Goal: Consume media (video, audio)

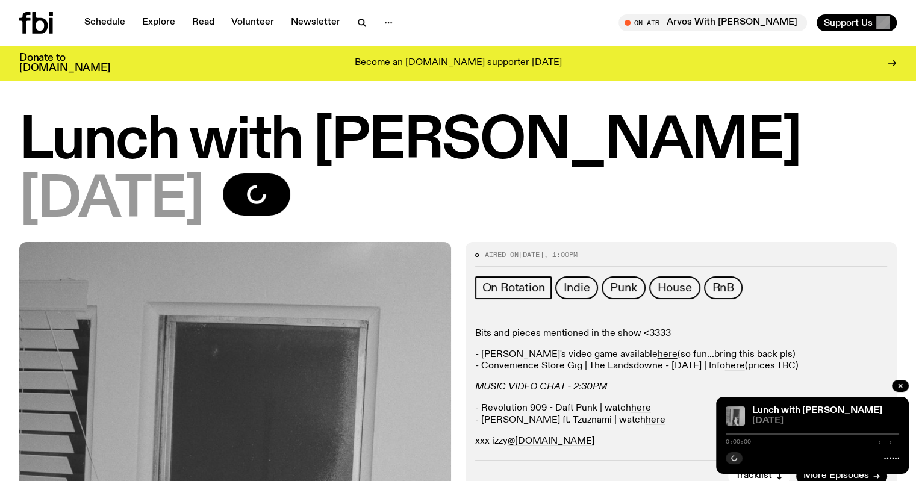
drag, startPoint x: 0, startPoint y: 0, endPoint x: 725, endPoint y: 173, distance: 745.5
click at [735, 176] on div "[DATE]" at bounding box center [458, 200] width 878 height 54
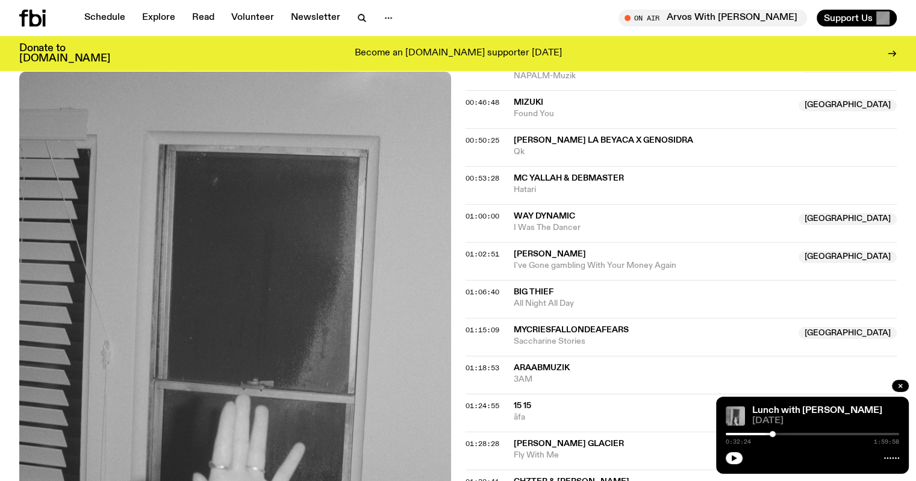
scroll to position [894, 0]
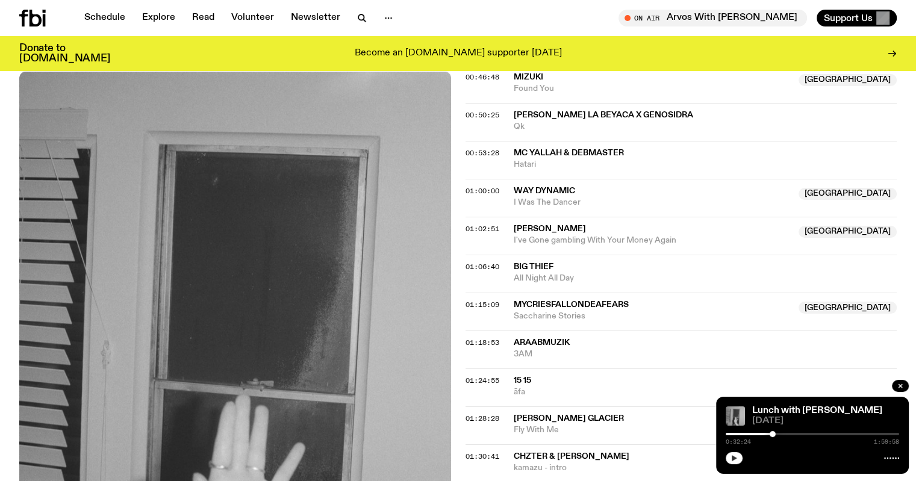
click at [737, 462] on button "button" at bounding box center [734, 458] width 17 height 12
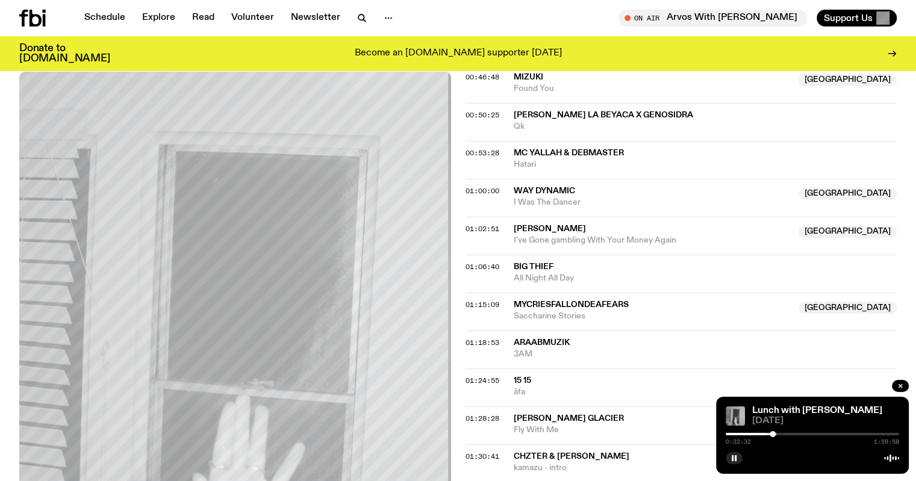
drag, startPoint x: 737, startPoint y: 460, endPoint x: 732, endPoint y: 451, distance: 9.7
click at [737, 460] on icon "button" at bounding box center [734, 458] width 7 height 7
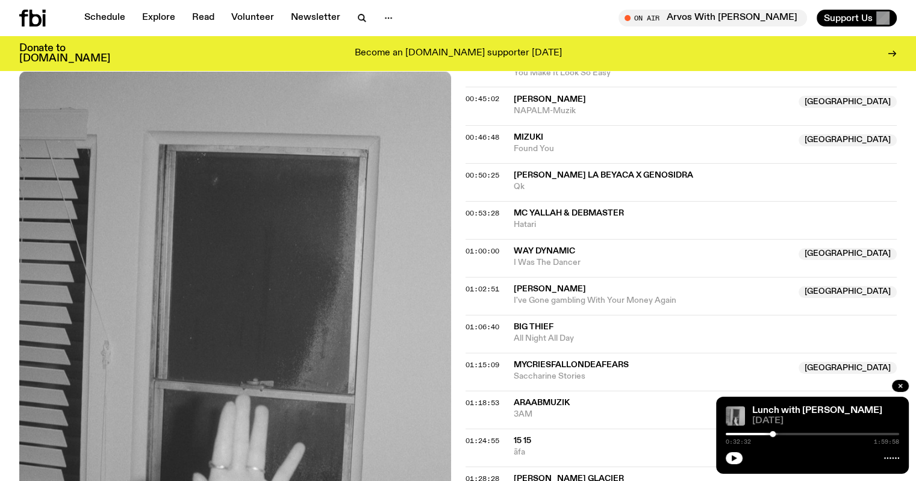
scroll to position [713, 0]
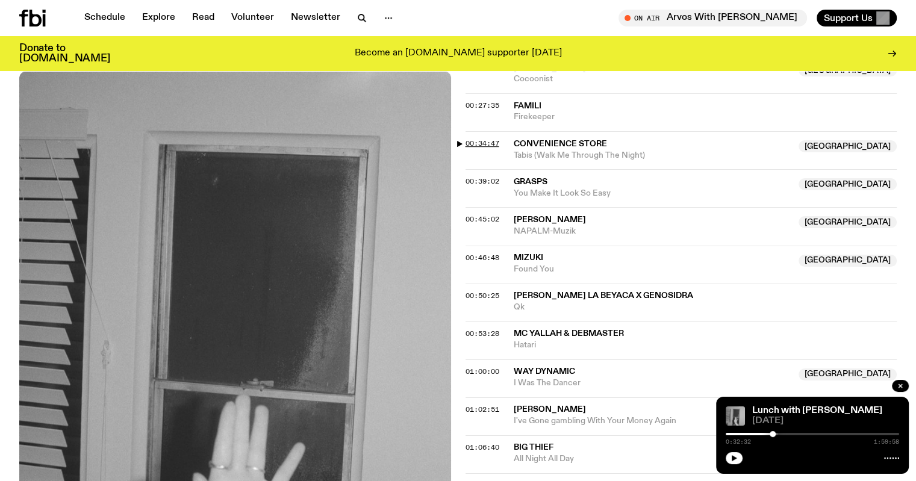
click at [488, 144] on span "00:34:47" at bounding box center [483, 144] width 34 height 10
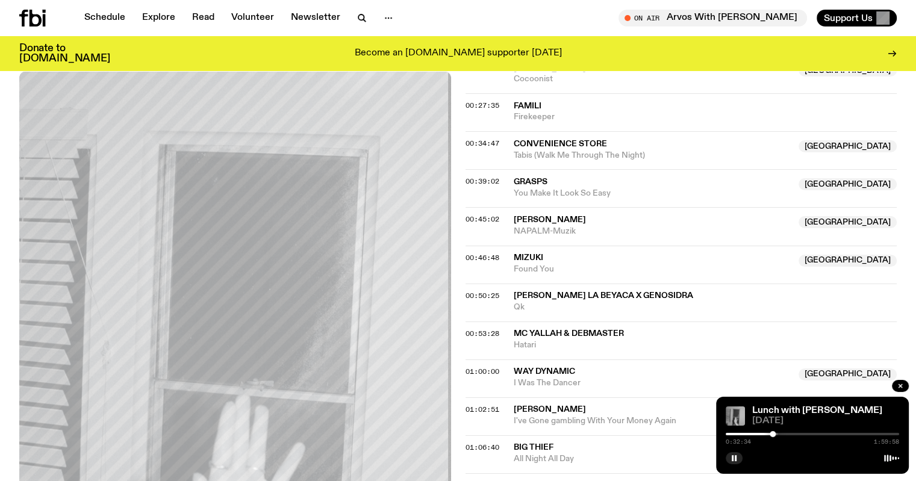
click at [773, 434] on div at bounding box center [773, 434] width 6 height 6
click at [771, 433] on div at bounding box center [771, 434] width 6 height 6
click at [737, 455] on icon "button" at bounding box center [734, 458] width 7 height 7
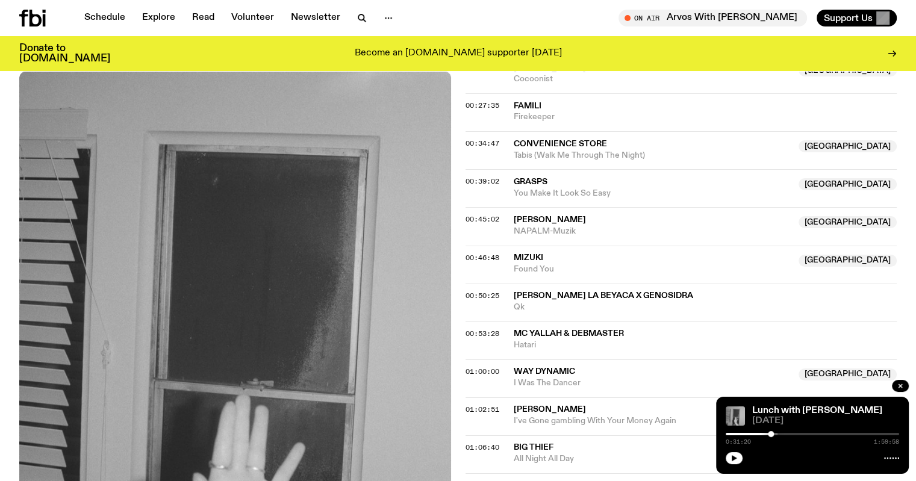
click at [772, 435] on div at bounding box center [771, 434] width 6 height 6
click at [733, 460] on icon "button" at bounding box center [734, 458] width 5 height 6
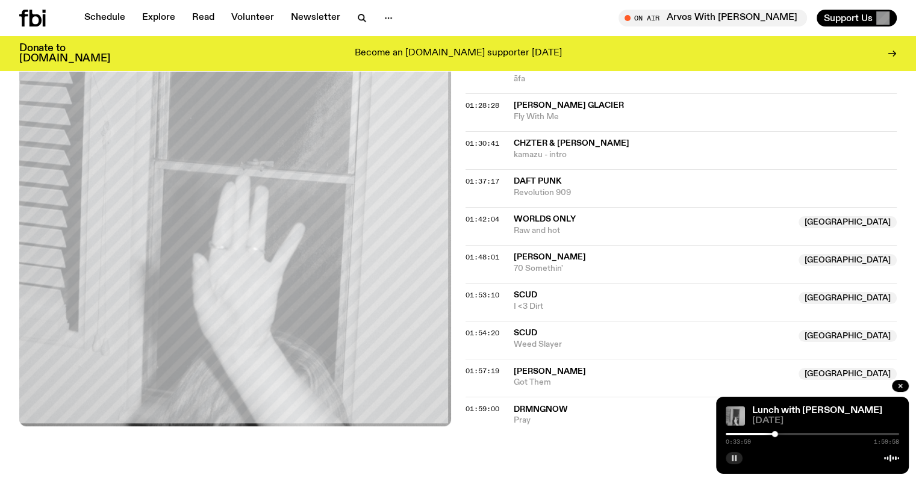
scroll to position [1436, 0]
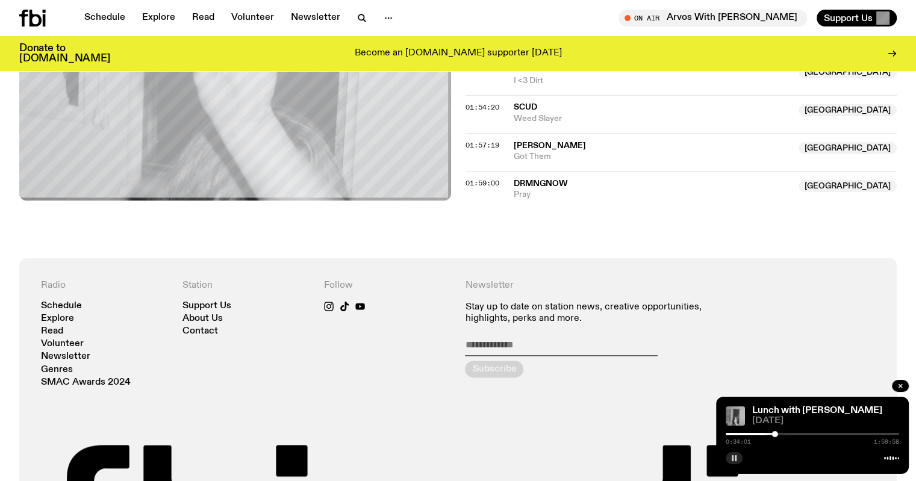
drag, startPoint x: 583, startPoint y: 267, endPoint x: 583, endPoint y: 252, distance: 15.1
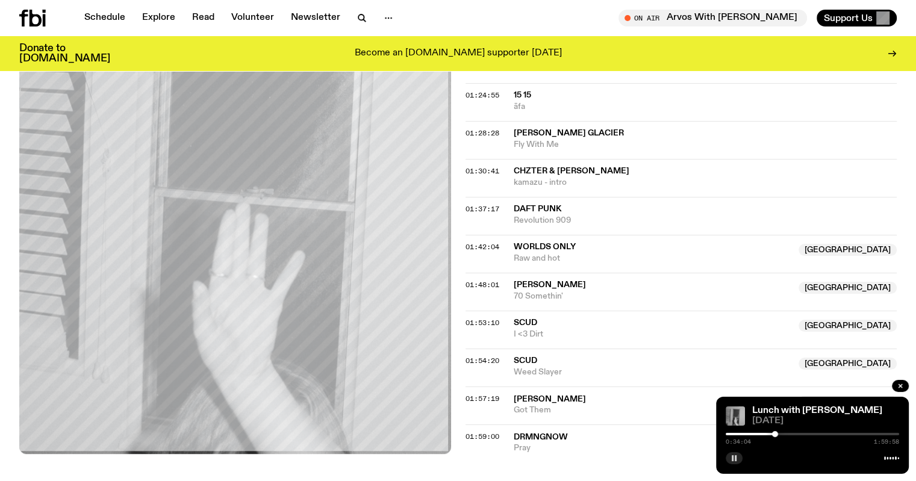
scroll to position [1311, 0]
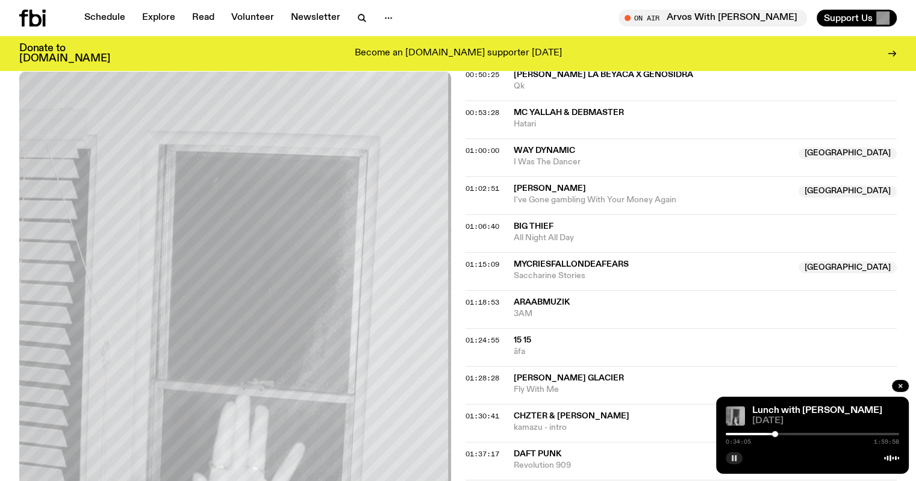
drag, startPoint x: 559, startPoint y: 367, endPoint x: 561, endPoint y: 252, distance: 115.1
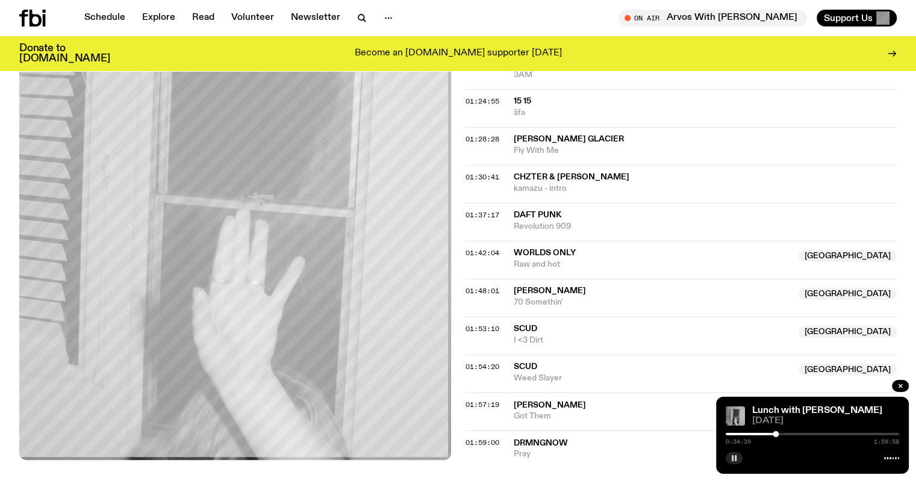
scroll to position [1135, 0]
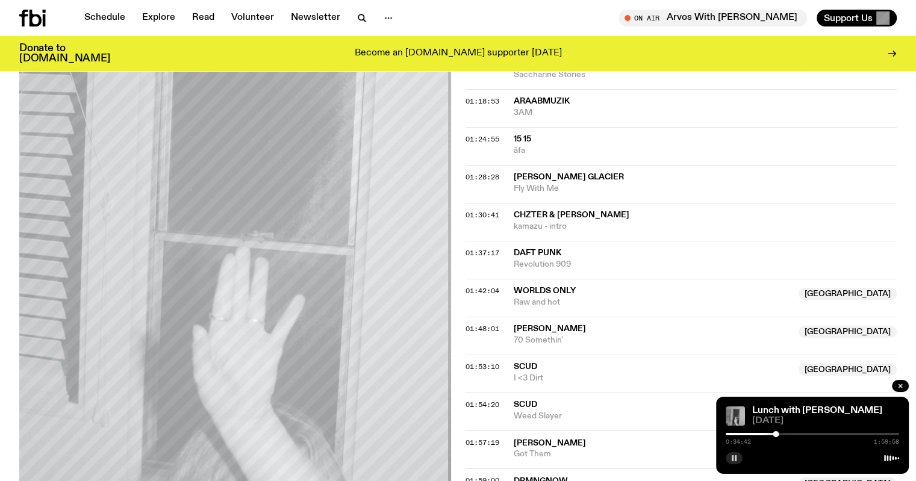
click at [733, 461] on rect "button" at bounding box center [733, 458] width 2 height 6
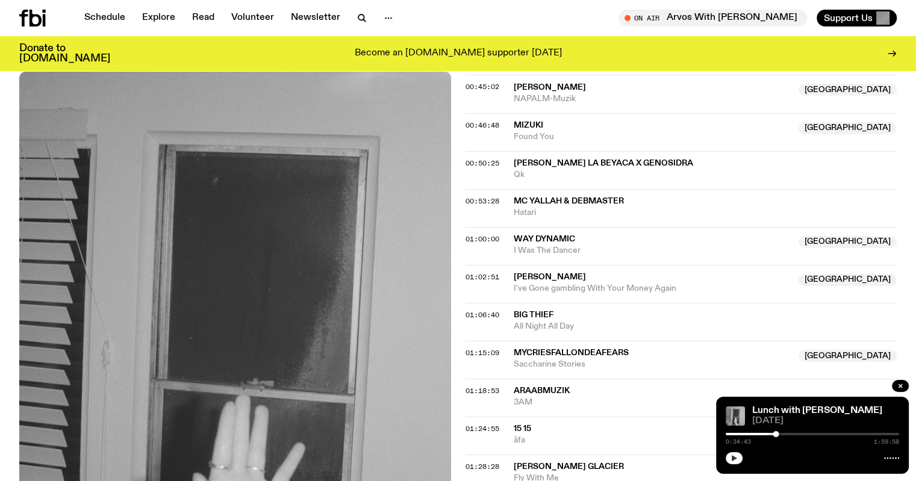
scroll to position [54, 0]
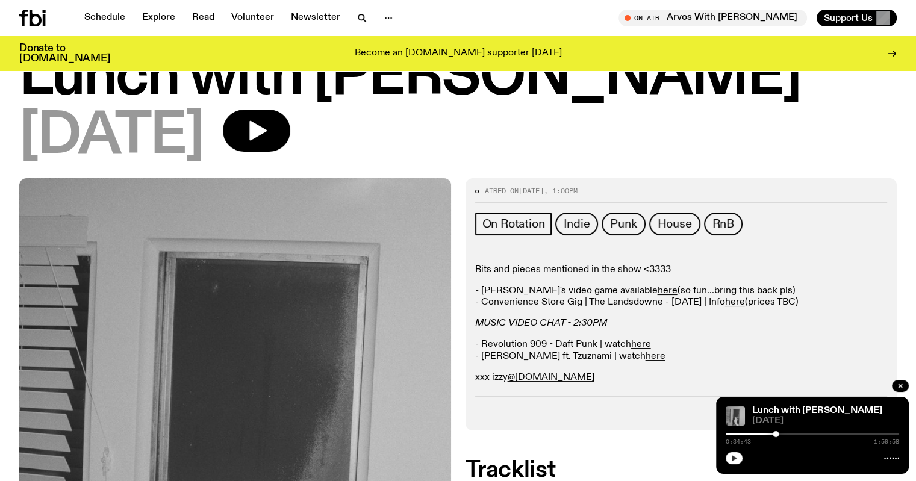
drag, startPoint x: 458, startPoint y: 260, endPoint x: 506, endPoint y: -22, distance: 286.0
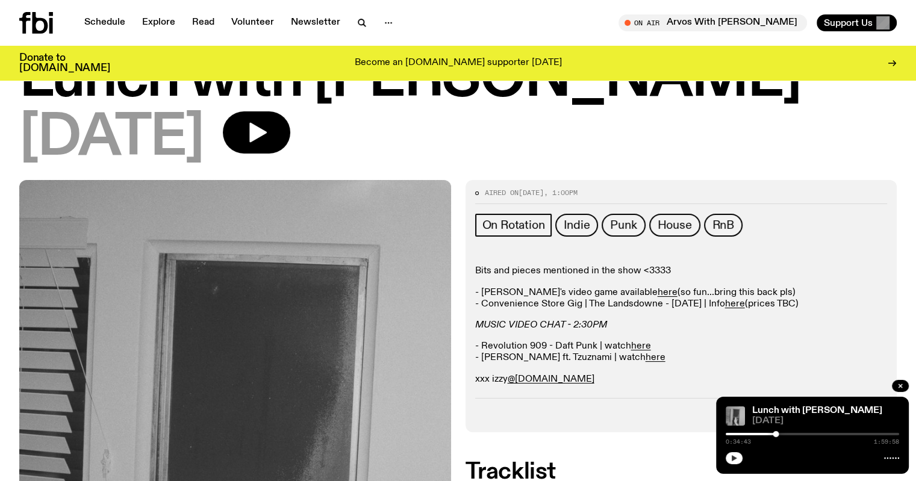
scroll to position [0, 0]
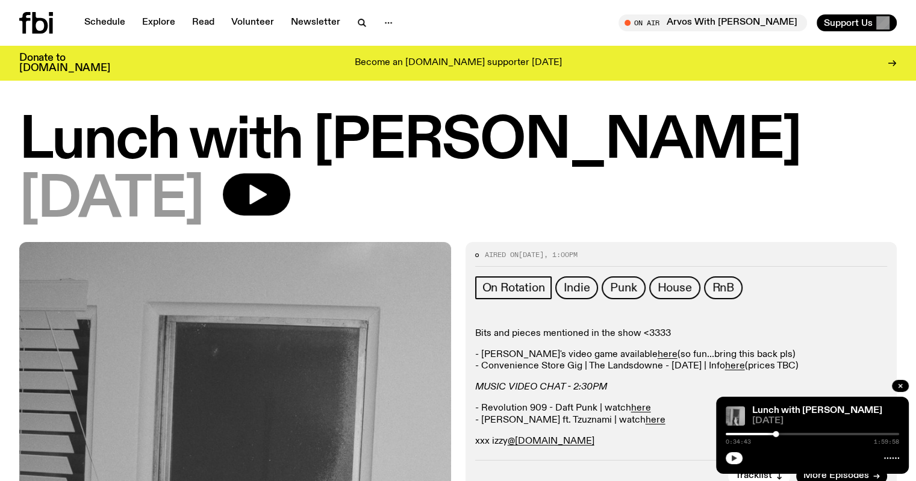
drag, startPoint x: 506, startPoint y: -22, endPoint x: 679, endPoint y: 139, distance: 236.5
drag, startPoint x: 679, startPoint y: 139, endPoint x: 626, endPoint y: 120, distance: 55.6
click at [626, 120] on h1 "Lunch with [PERSON_NAME]" at bounding box center [458, 141] width 878 height 54
drag, startPoint x: 701, startPoint y: 139, endPoint x: 701, endPoint y: 120, distance: 18.7
click at [697, 149] on h1 "Lunch with [PERSON_NAME]" at bounding box center [458, 141] width 878 height 54
